Goal: Task Accomplishment & Management: Manage account settings

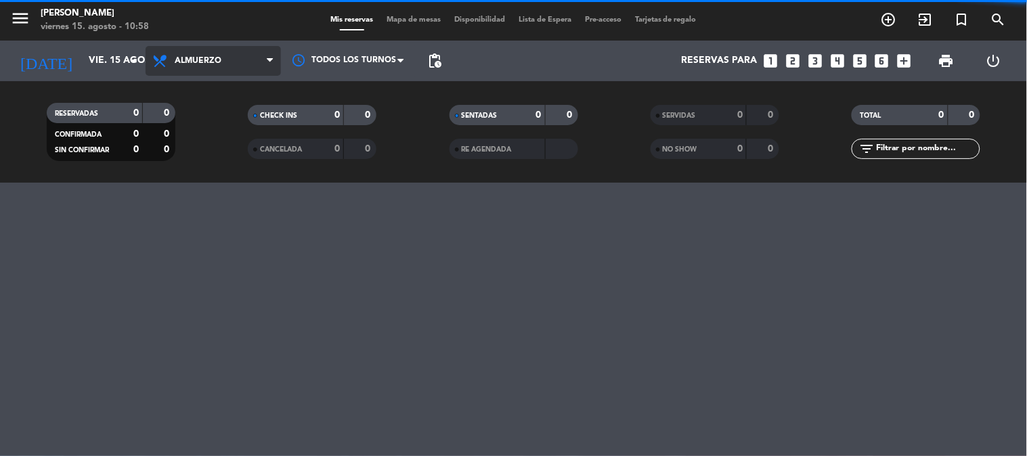
click at [227, 65] on span "Almuerzo" at bounding box center [213, 61] width 135 height 30
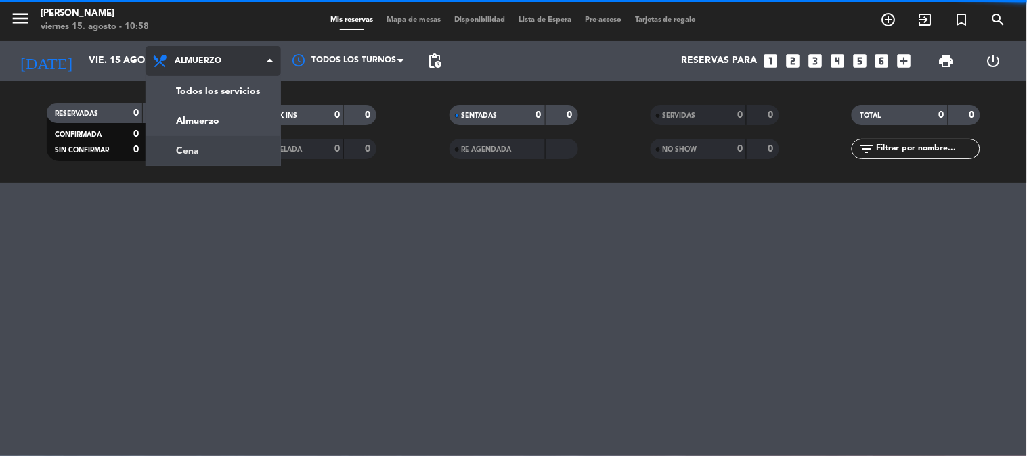
click at [195, 150] on div "menu [PERSON_NAME] 15. [PERSON_NAME] - 10:58 Mis reservas Mapa de mesas Disponi…" at bounding box center [513, 91] width 1027 height 183
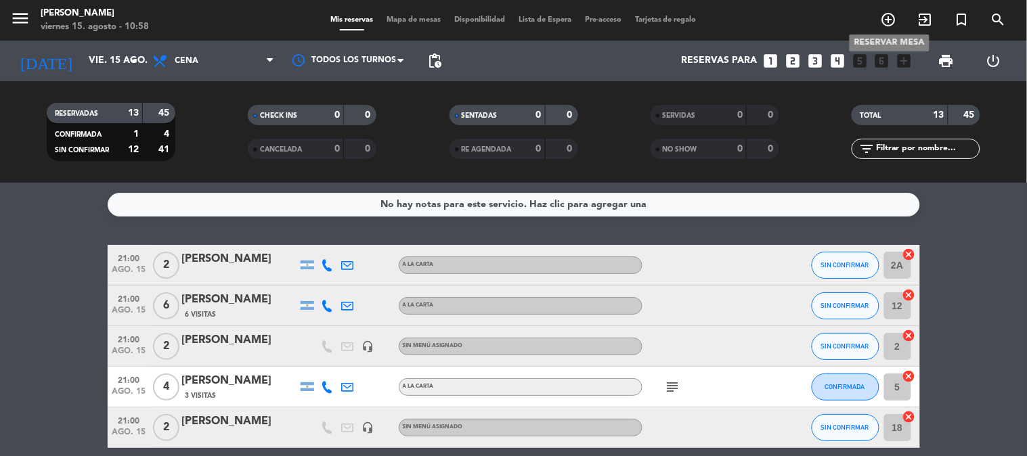
click at [889, 17] on icon "add_circle_outline" at bounding box center [889, 20] width 16 height 16
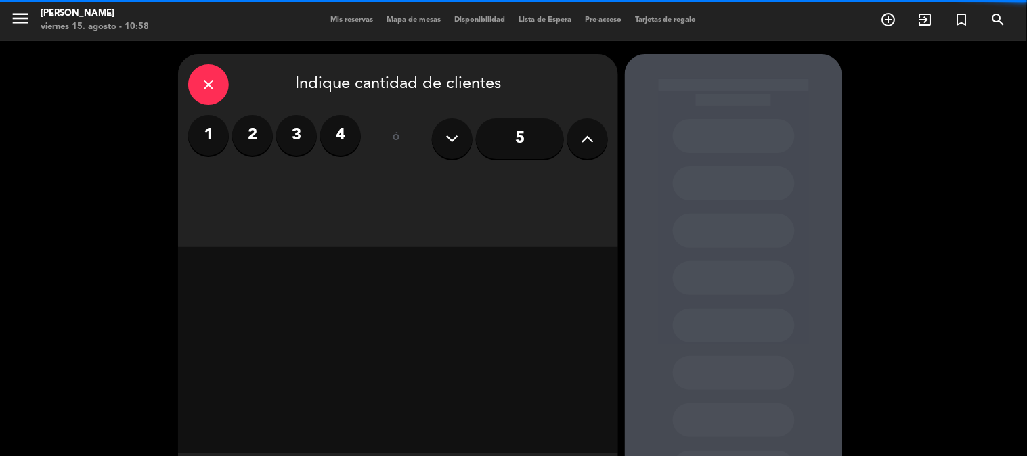
click at [298, 147] on label "3" at bounding box center [296, 135] width 41 height 41
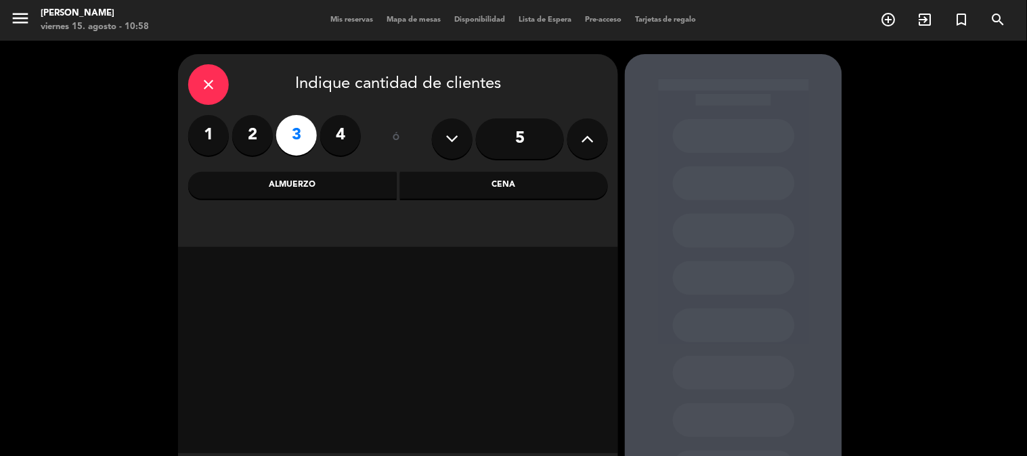
click at [517, 191] on div "Cena" at bounding box center [504, 185] width 209 height 27
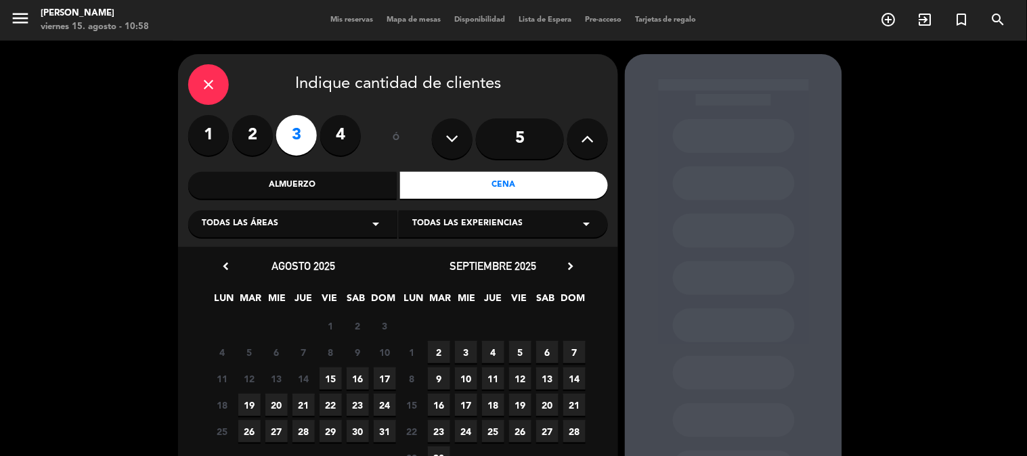
click at [332, 383] on span "15" at bounding box center [331, 379] width 22 height 22
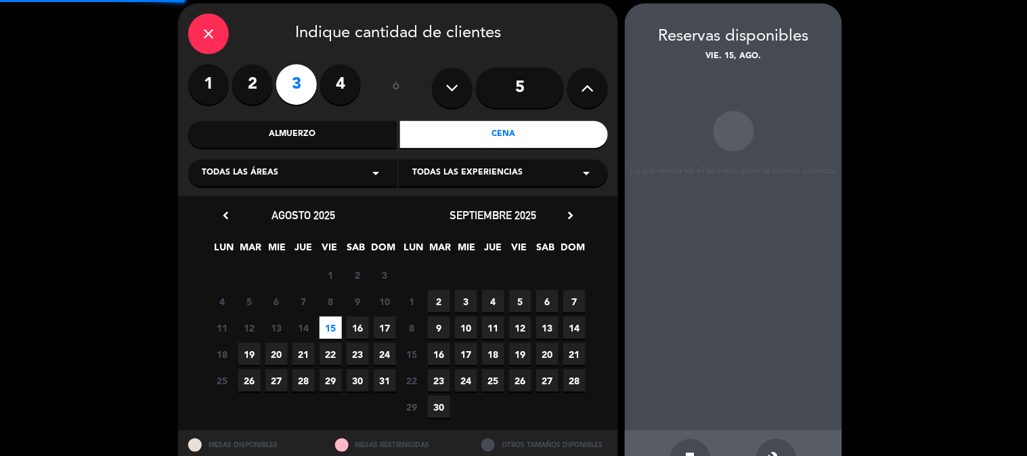
scroll to position [54, 0]
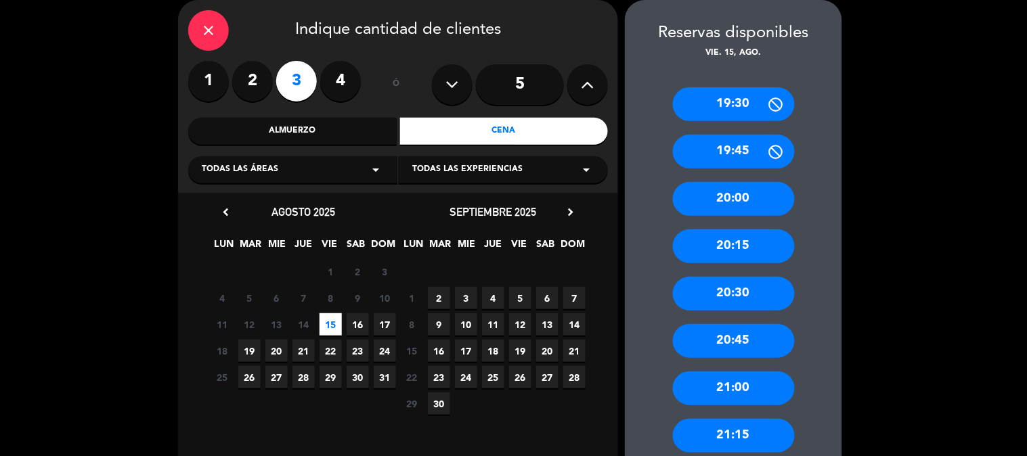
click at [741, 388] on div "21:00" at bounding box center [734, 389] width 122 height 34
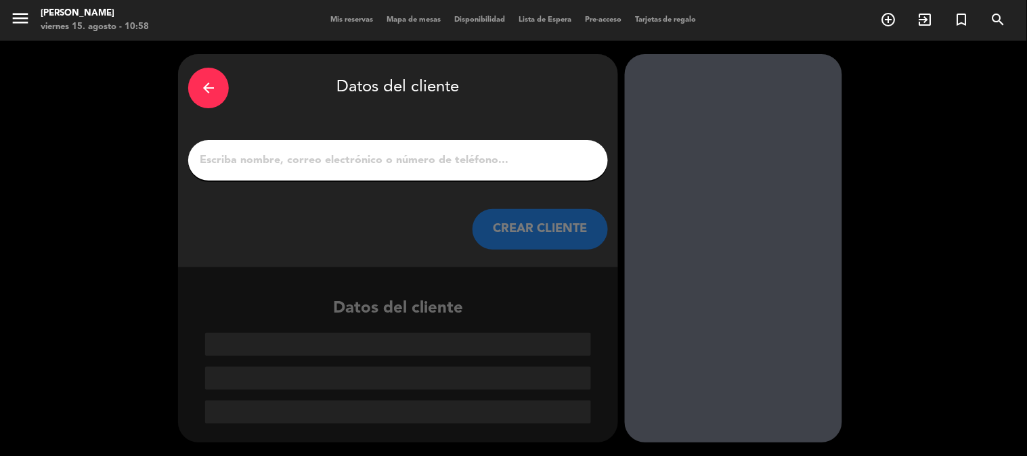
click at [299, 170] on div at bounding box center [398, 160] width 420 height 41
click at [306, 166] on input "1" at bounding box center [397, 160] width 399 height 19
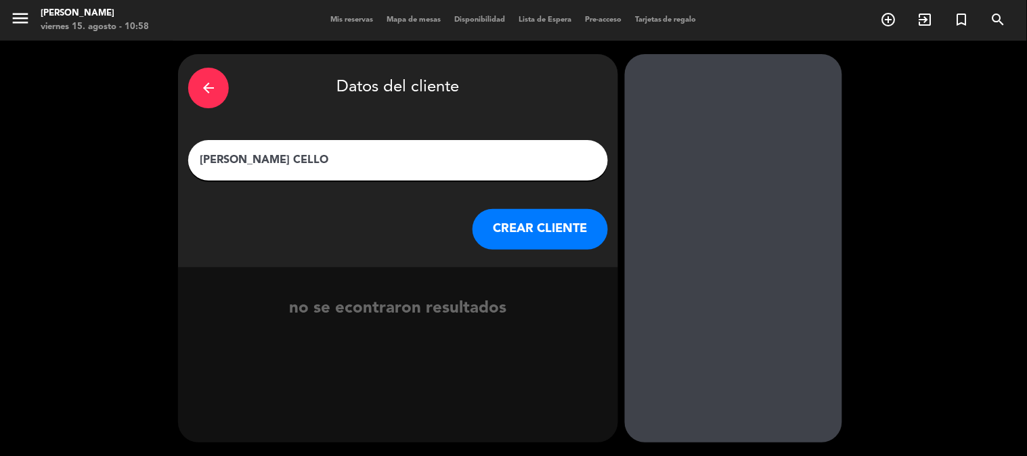
click at [199, 158] on input "[PERSON_NAME] CELLO" at bounding box center [397, 160] width 399 height 19
click at [200, 161] on input "NO BOX)[PERSON_NAME] CELLO" at bounding box center [397, 160] width 399 height 19
type input "(NO BOX)[PERSON_NAME] CELLO"
click at [519, 232] on button "CREAR CLIENTE" at bounding box center [540, 229] width 135 height 41
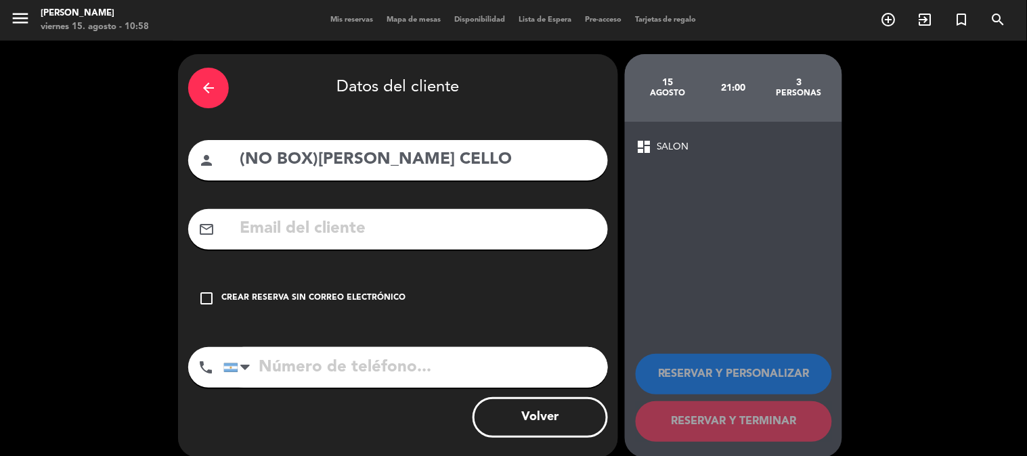
click at [225, 293] on div "Crear reserva sin correo electrónico" at bounding box center [313, 299] width 184 height 14
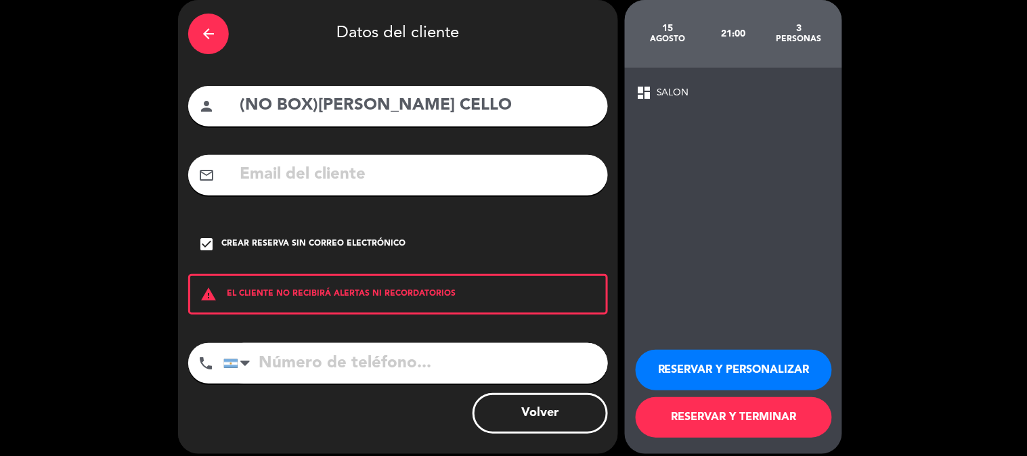
scroll to position [65, 0]
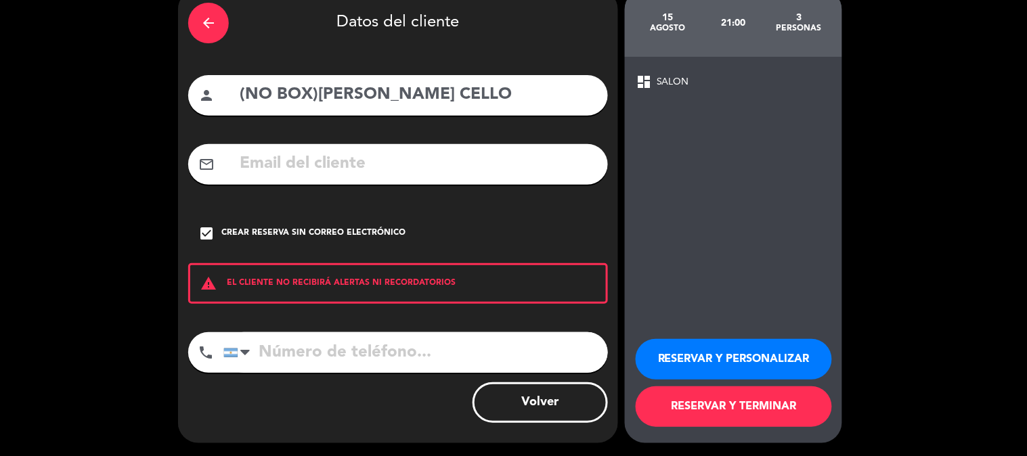
click at [732, 407] on button "RESERVAR Y TERMINAR" at bounding box center [734, 407] width 196 height 41
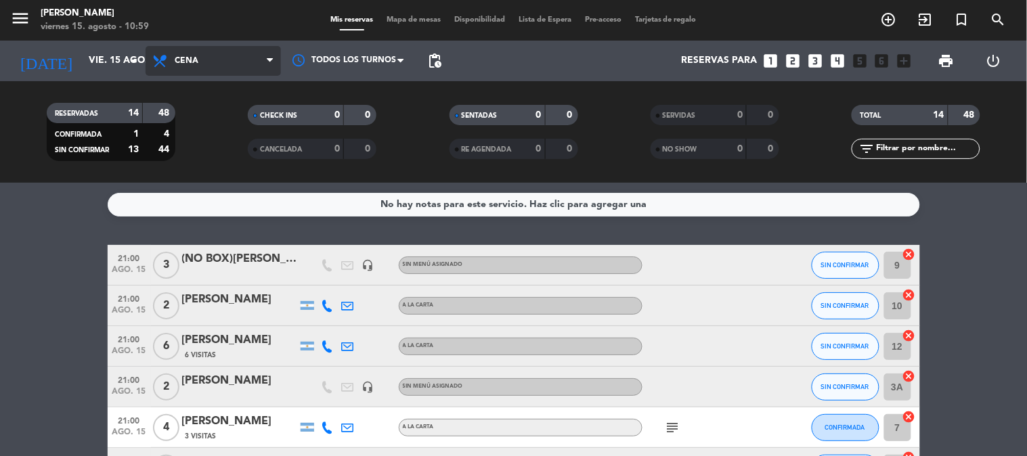
click at [193, 60] on span "Cena" at bounding box center [187, 60] width 24 height 9
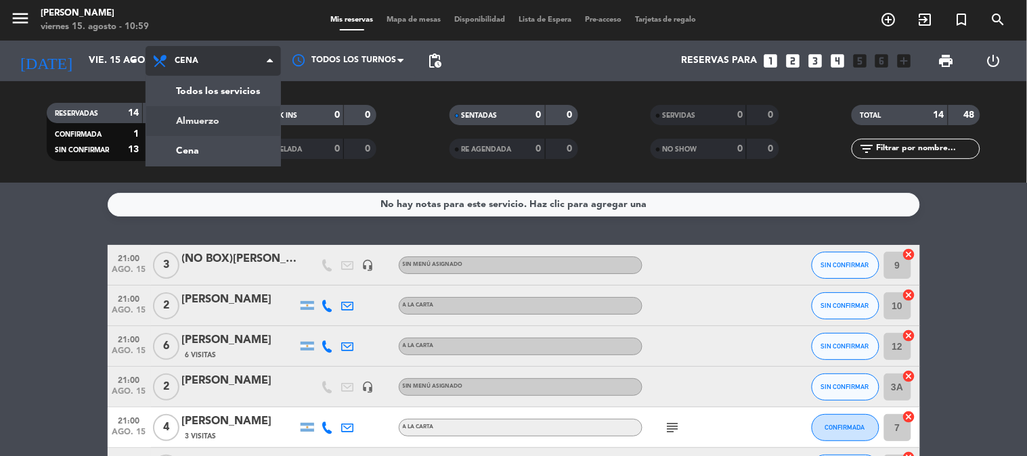
click at [205, 121] on div "menu [PERSON_NAME] 15. [PERSON_NAME] - 10:59 Mis reservas Mapa de mesas Disponi…" at bounding box center [513, 91] width 1027 height 183
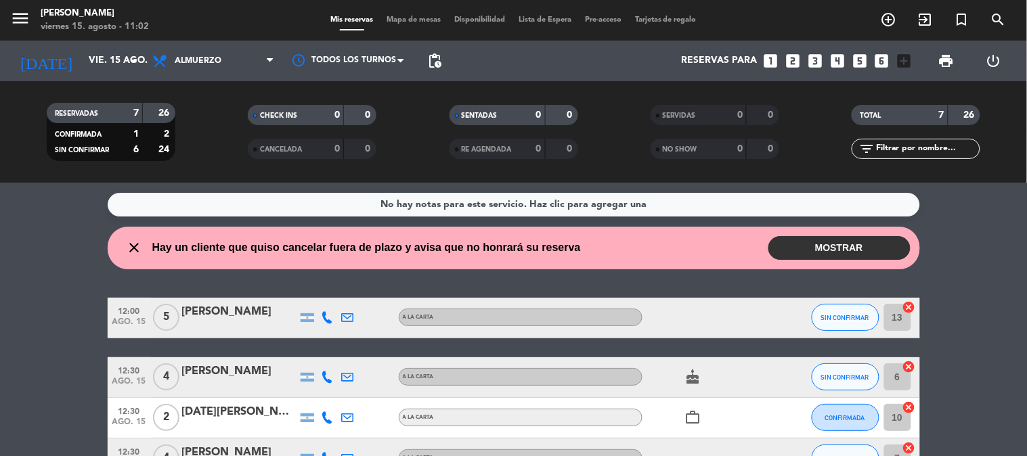
click at [831, 253] on button "MOSTRAR" at bounding box center [839, 248] width 142 height 24
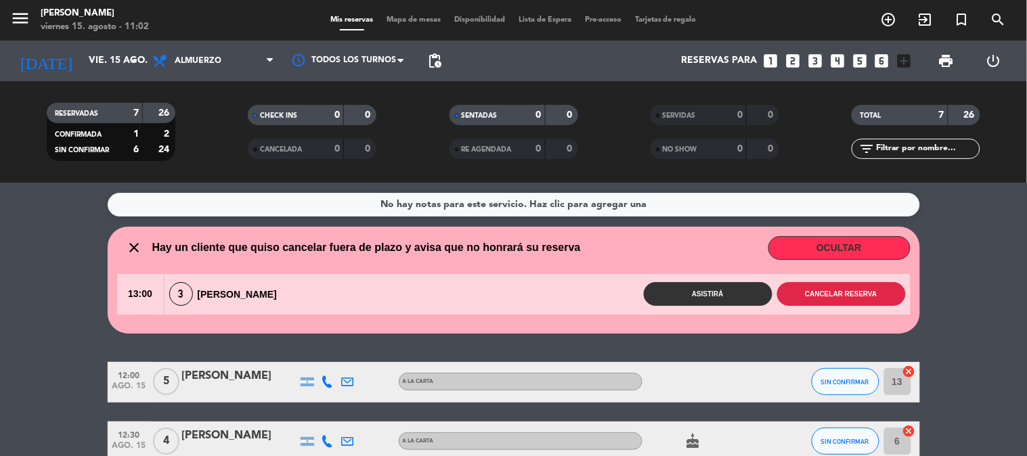
click at [856, 286] on button "Cancelar reserva" at bounding box center [841, 294] width 129 height 24
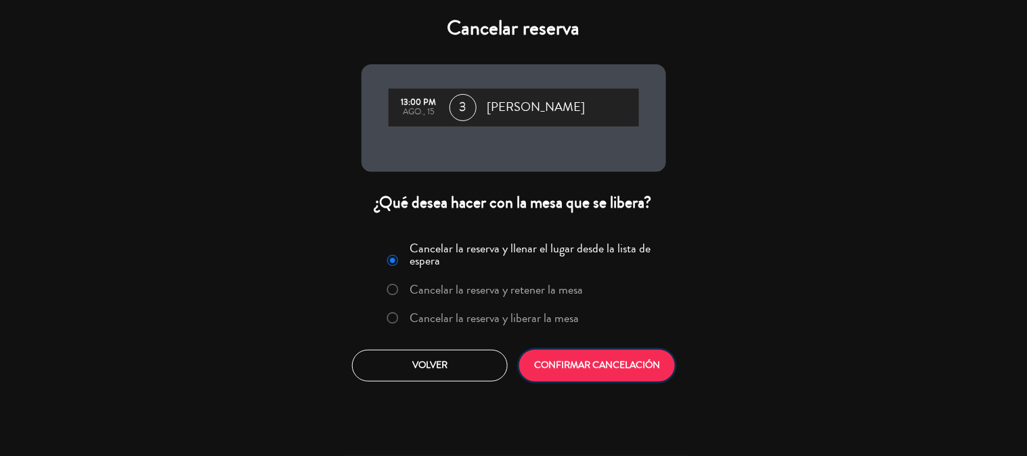
click at [606, 362] on button "CONFIRMAR CANCELACIÓN" at bounding box center [597, 366] width 156 height 32
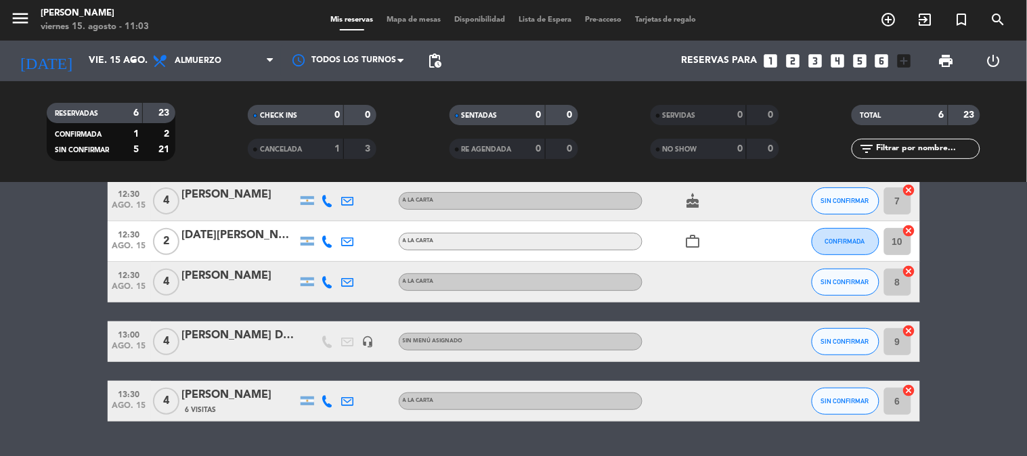
scroll to position [150, 0]
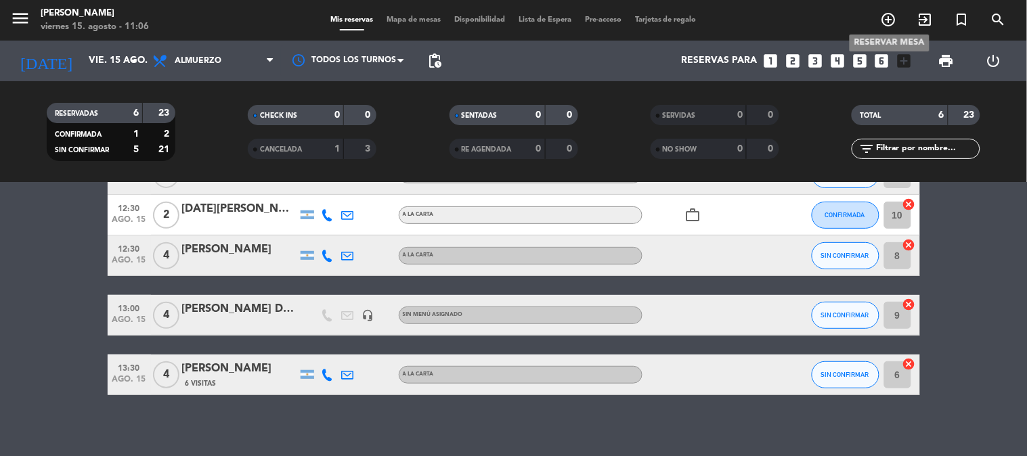
click at [892, 19] on icon "add_circle_outline" at bounding box center [889, 20] width 16 height 16
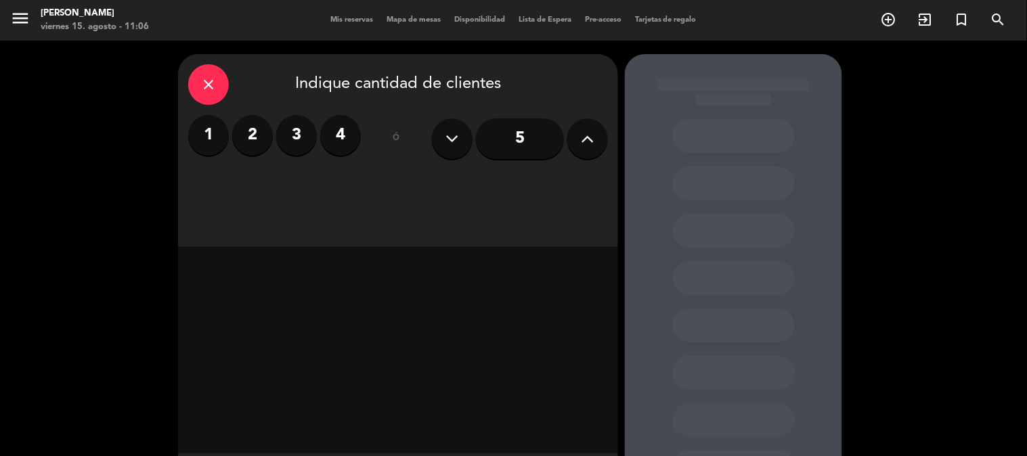
click at [332, 141] on label "4" at bounding box center [340, 135] width 41 height 41
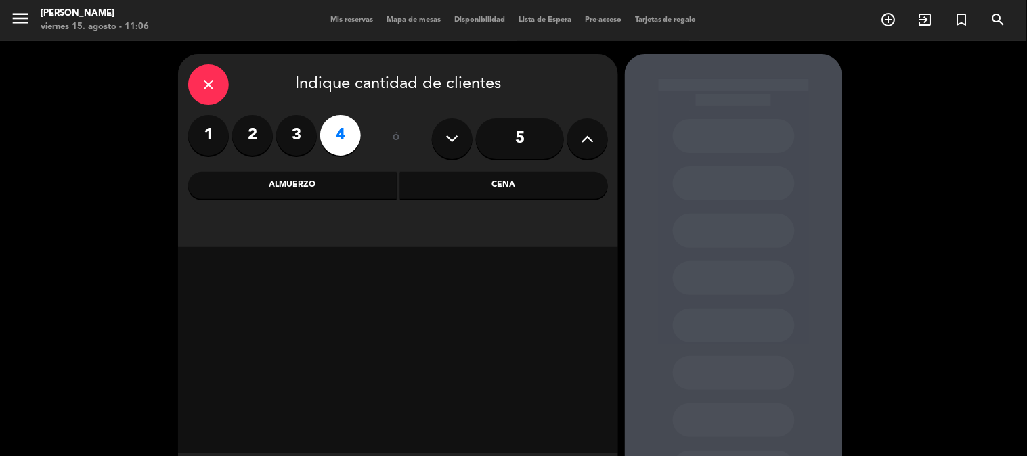
click at [305, 190] on div "Almuerzo" at bounding box center [292, 185] width 209 height 27
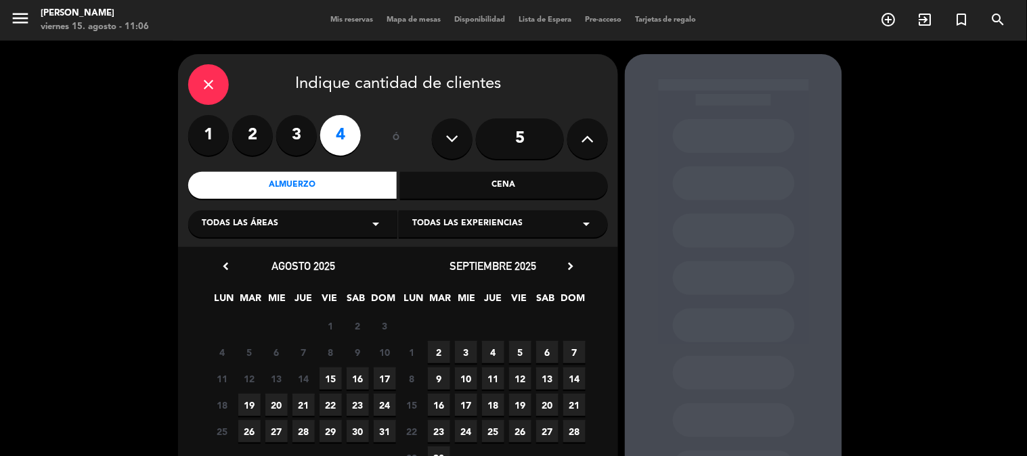
click at [336, 376] on span "15" at bounding box center [331, 379] width 22 height 22
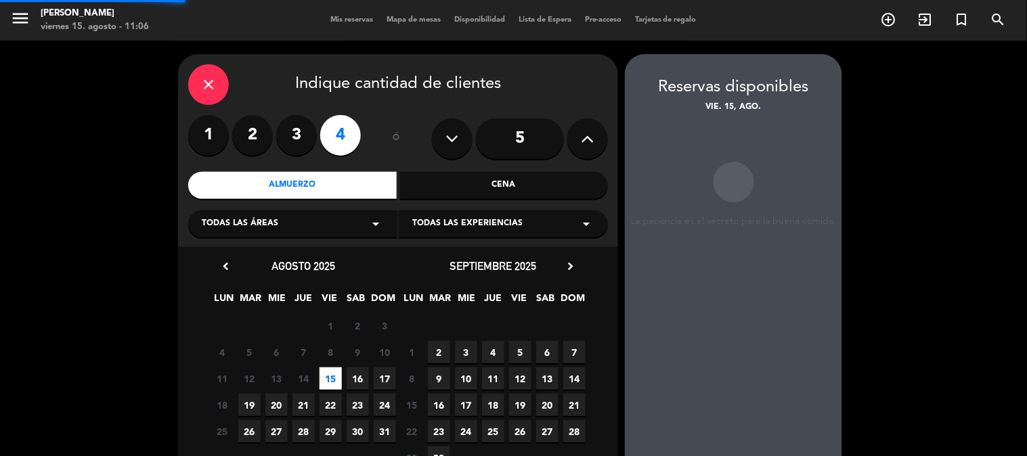
scroll to position [54, 0]
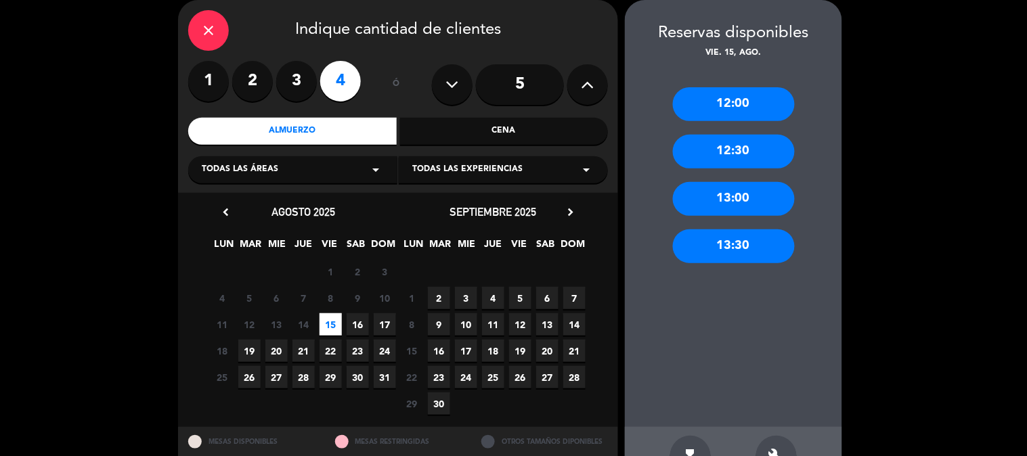
click at [747, 206] on div "13:00" at bounding box center [734, 199] width 122 height 34
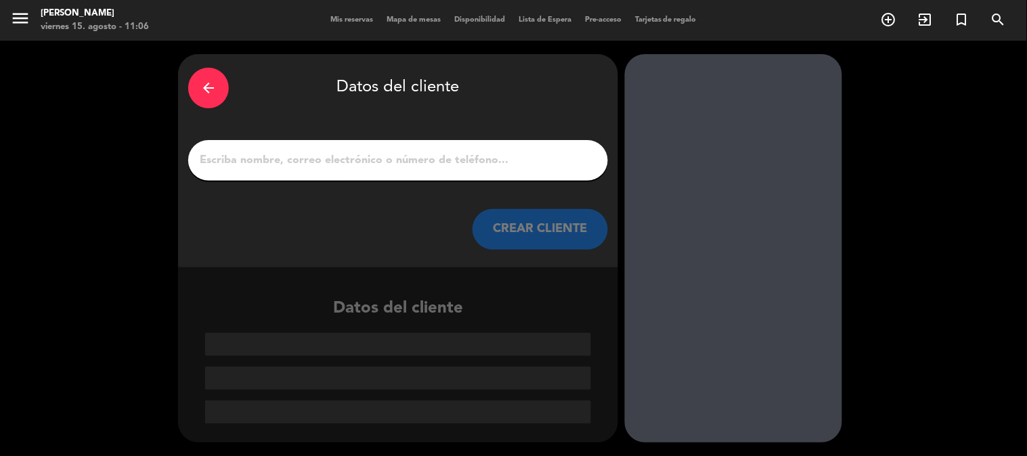
click at [342, 158] on input "1" at bounding box center [397, 160] width 399 height 19
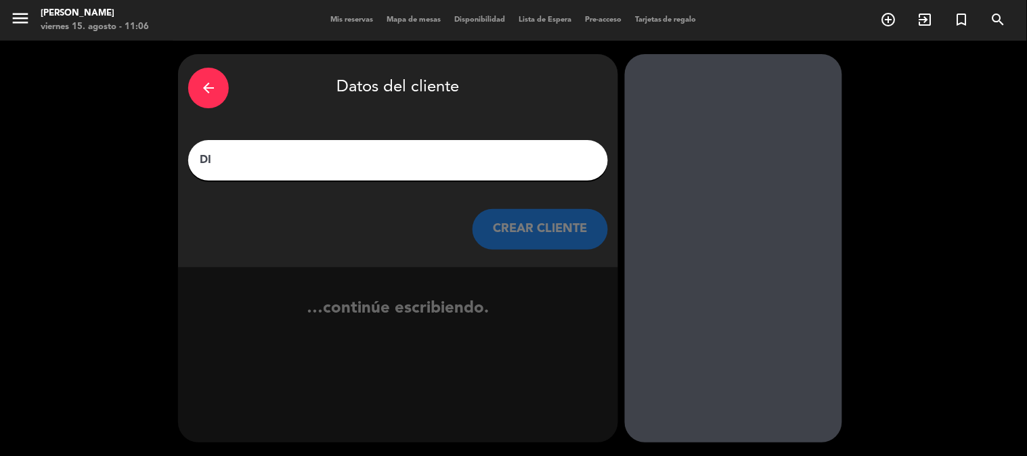
type input "D"
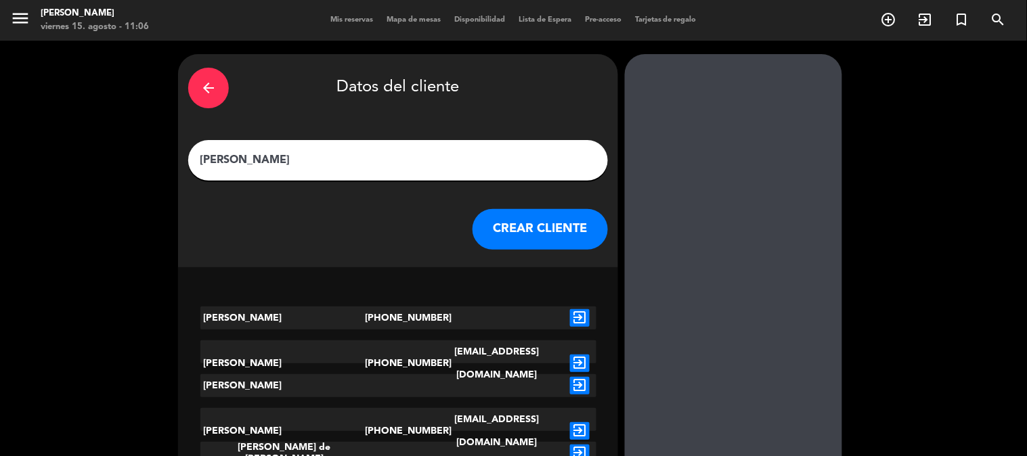
type input "[PERSON_NAME]"
click at [547, 233] on button "CREAR CLIENTE" at bounding box center [540, 229] width 135 height 41
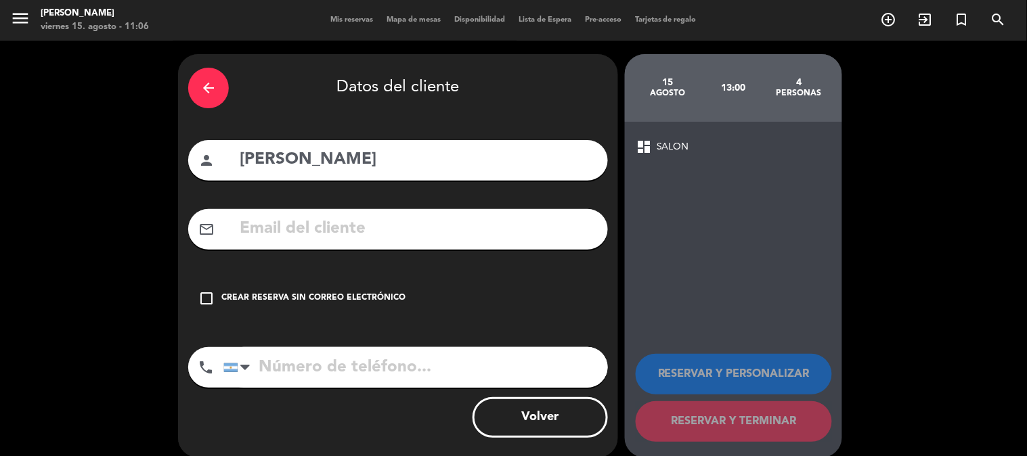
click at [213, 309] on div "check_box_outline_blank Crear reserva sin correo electrónico" at bounding box center [398, 298] width 420 height 41
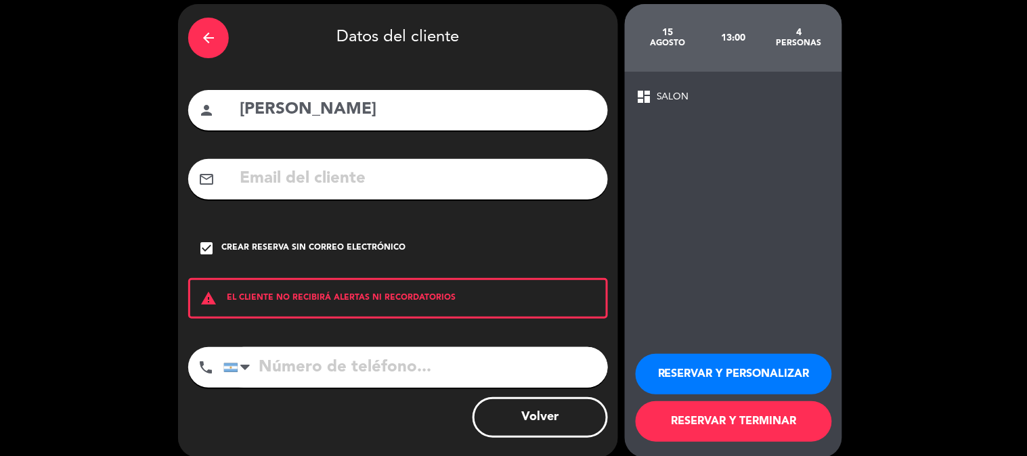
scroll to position [65, 0]
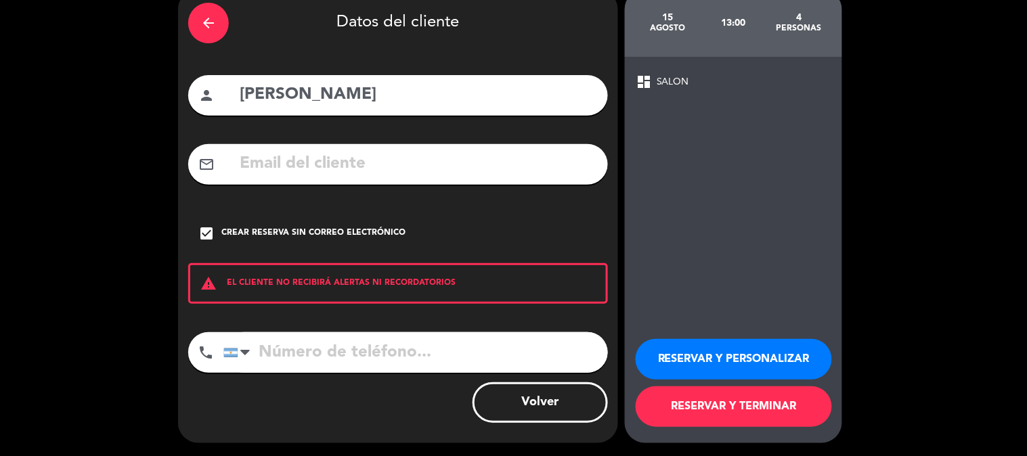
click at [732, 400] on button "RESERVAR Y TERMINAR" at bounding box center [734, 407] width 196 height 41
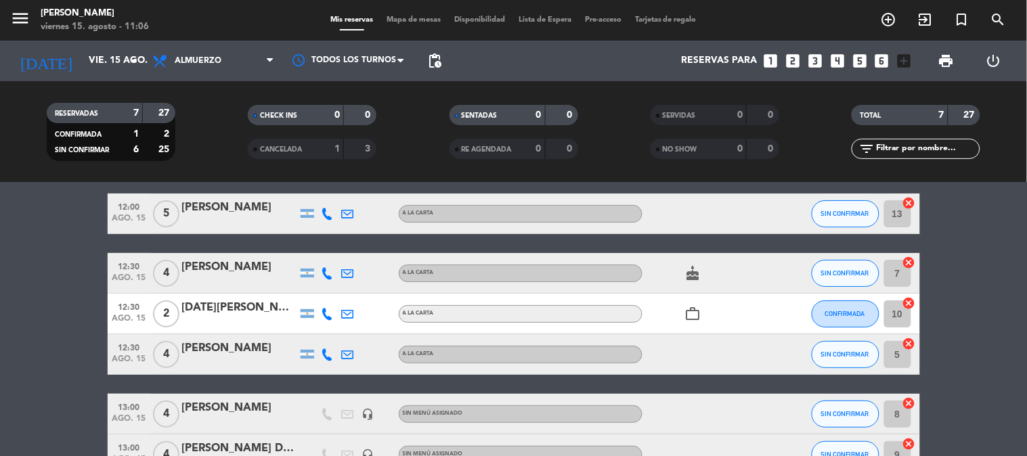
scroll to position [150, 0]
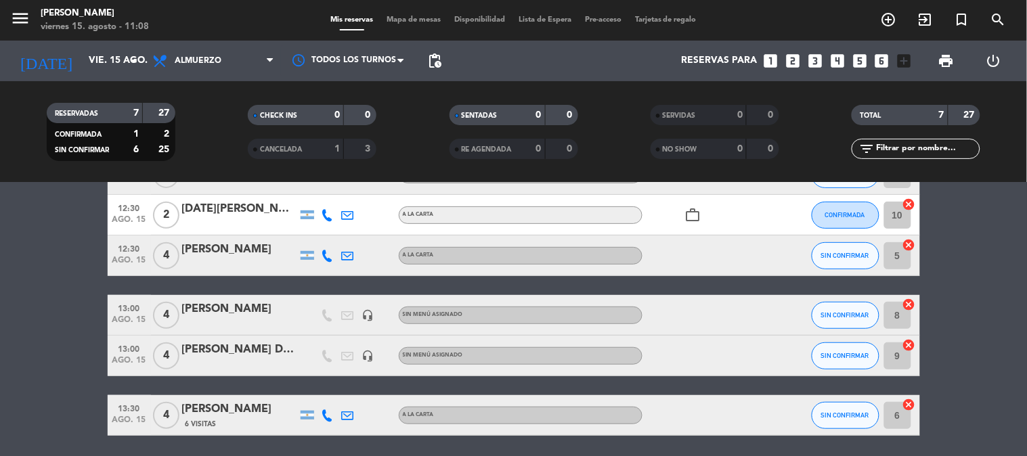
click at [437, 258] on div "A LA CARTA" at bounding box center [521, 256] width 244 height 18
